Goal: Transaction & Acquisition: Purchase product/service

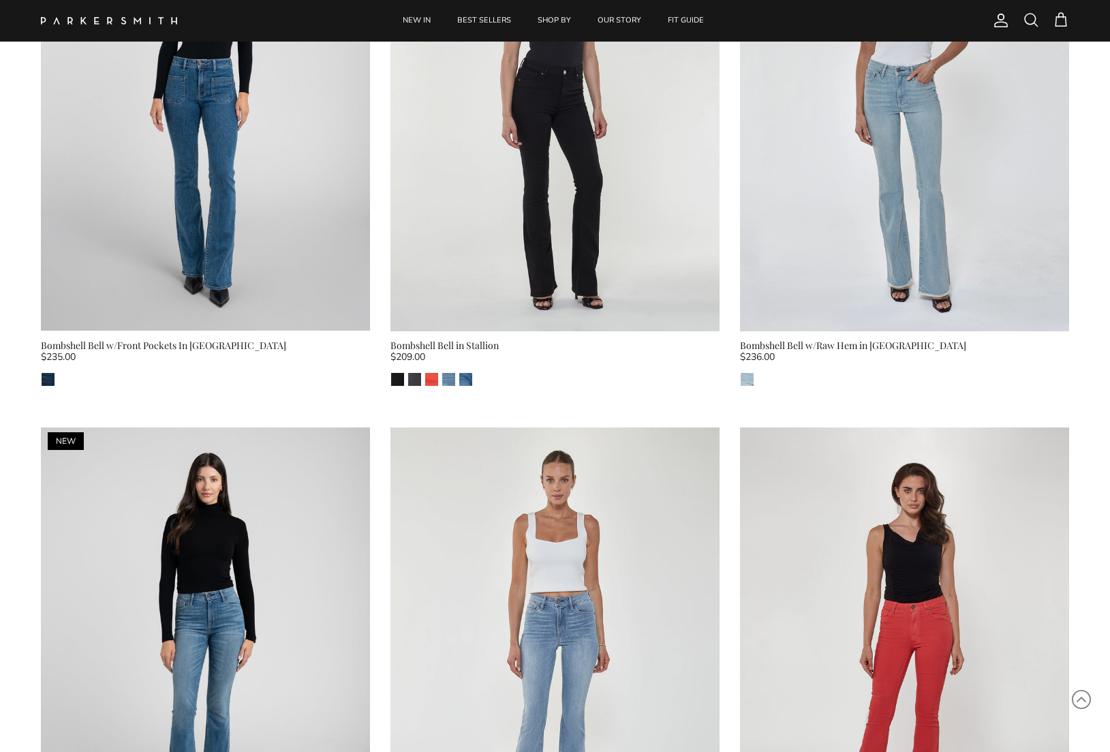
scroll to position [795, 0]
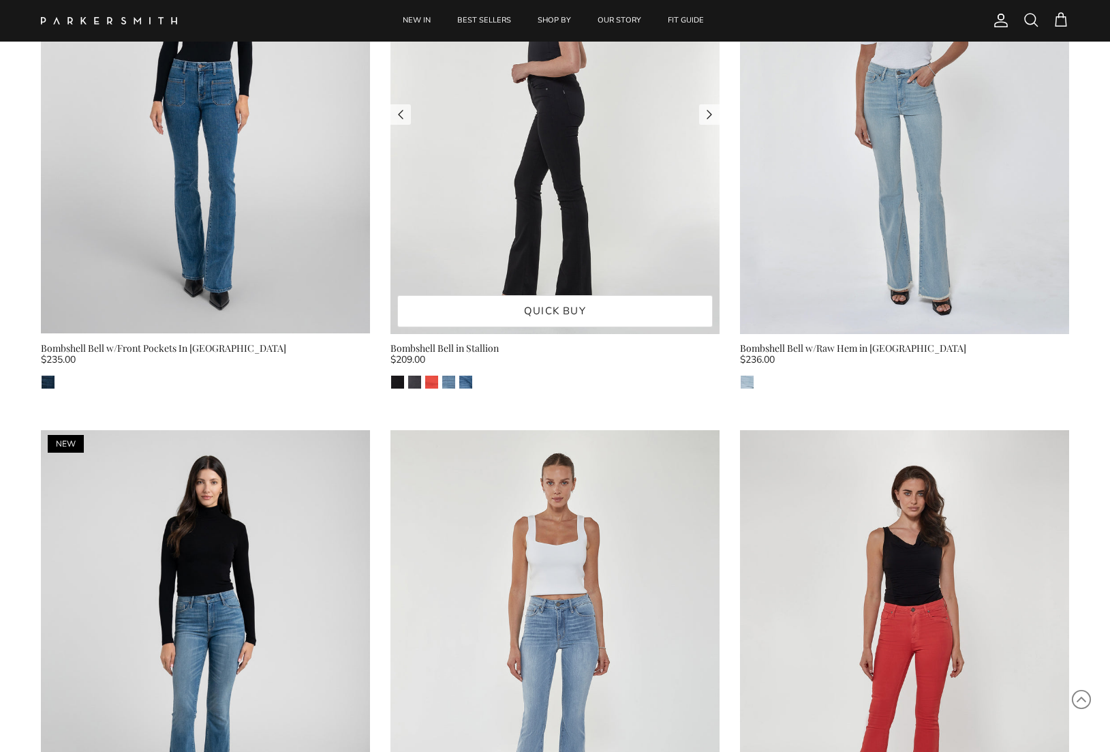
click at [570, 170] on img at bounding box center [554, 114] width 329 height 439
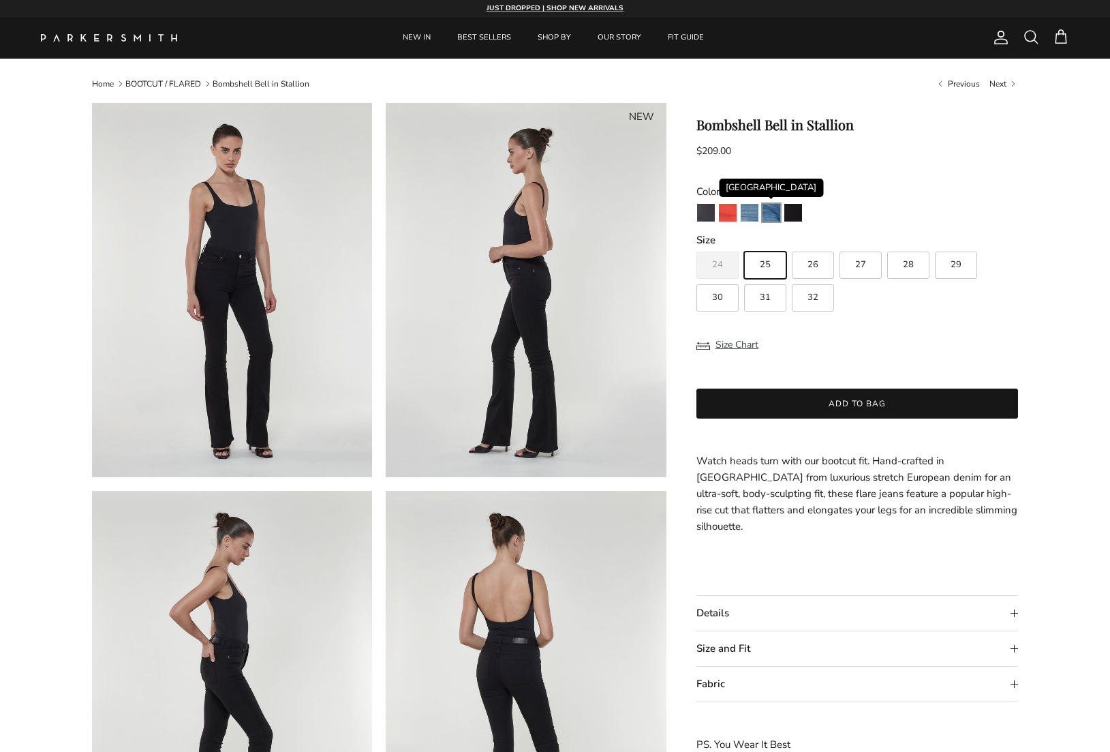
click at [767, 215] on img "Venice" at bounding box center [771, 213] width 18 height 18
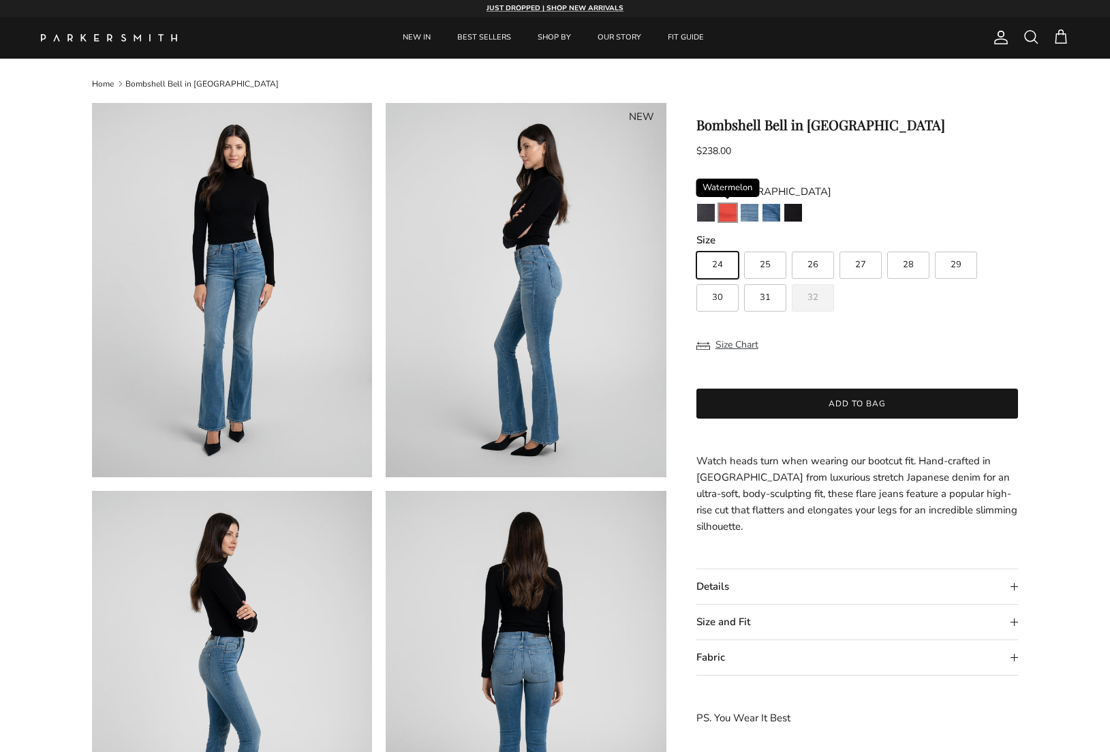
click at [727, 212] on img "Watermelon" at bounding box center [728, 213] width 18 height 18
